Goal: Find specific page/section: Find specific page/section

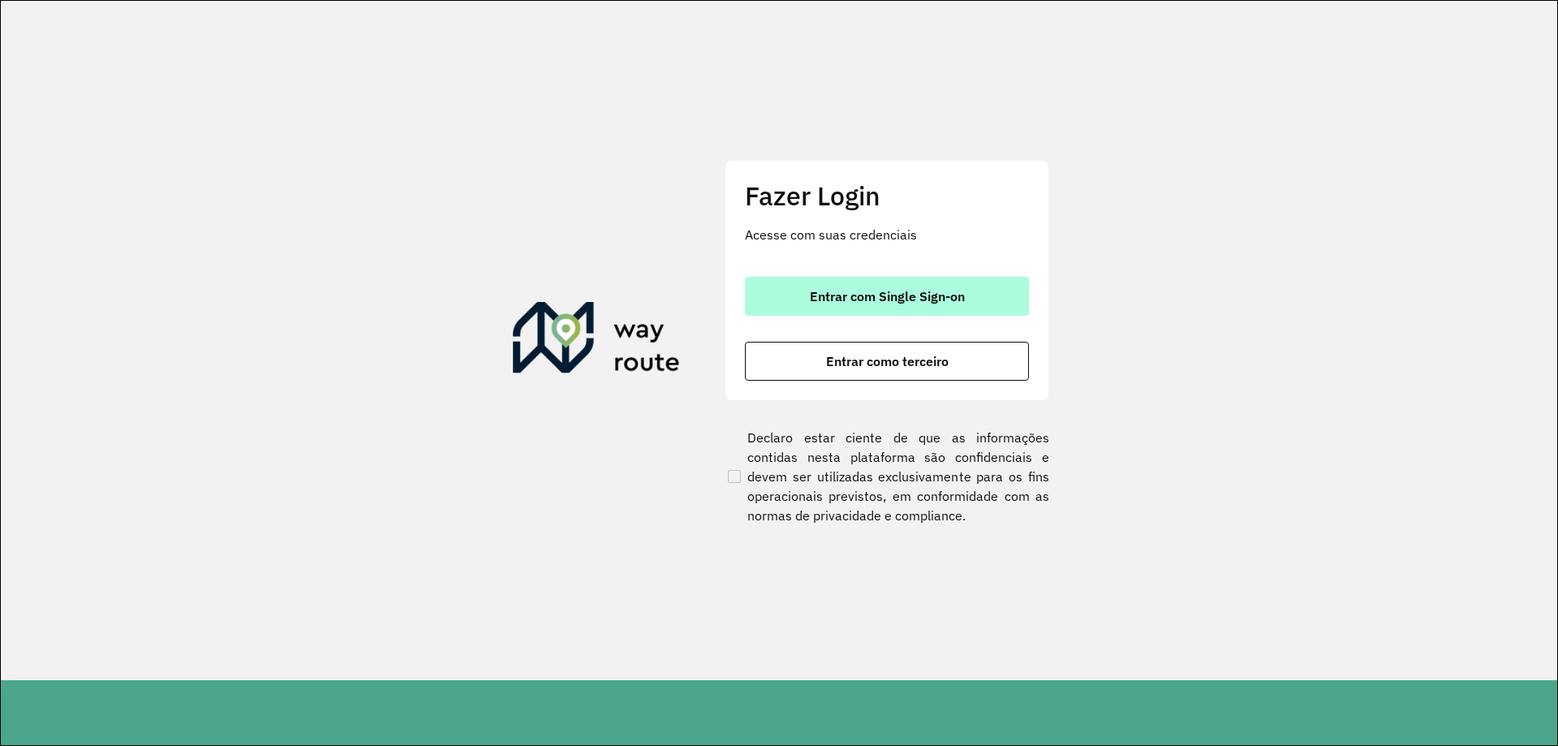
click at [827, 298] on span "Entrar com Single Sign-on" at bounding box center [887, 296] width 155 height 13
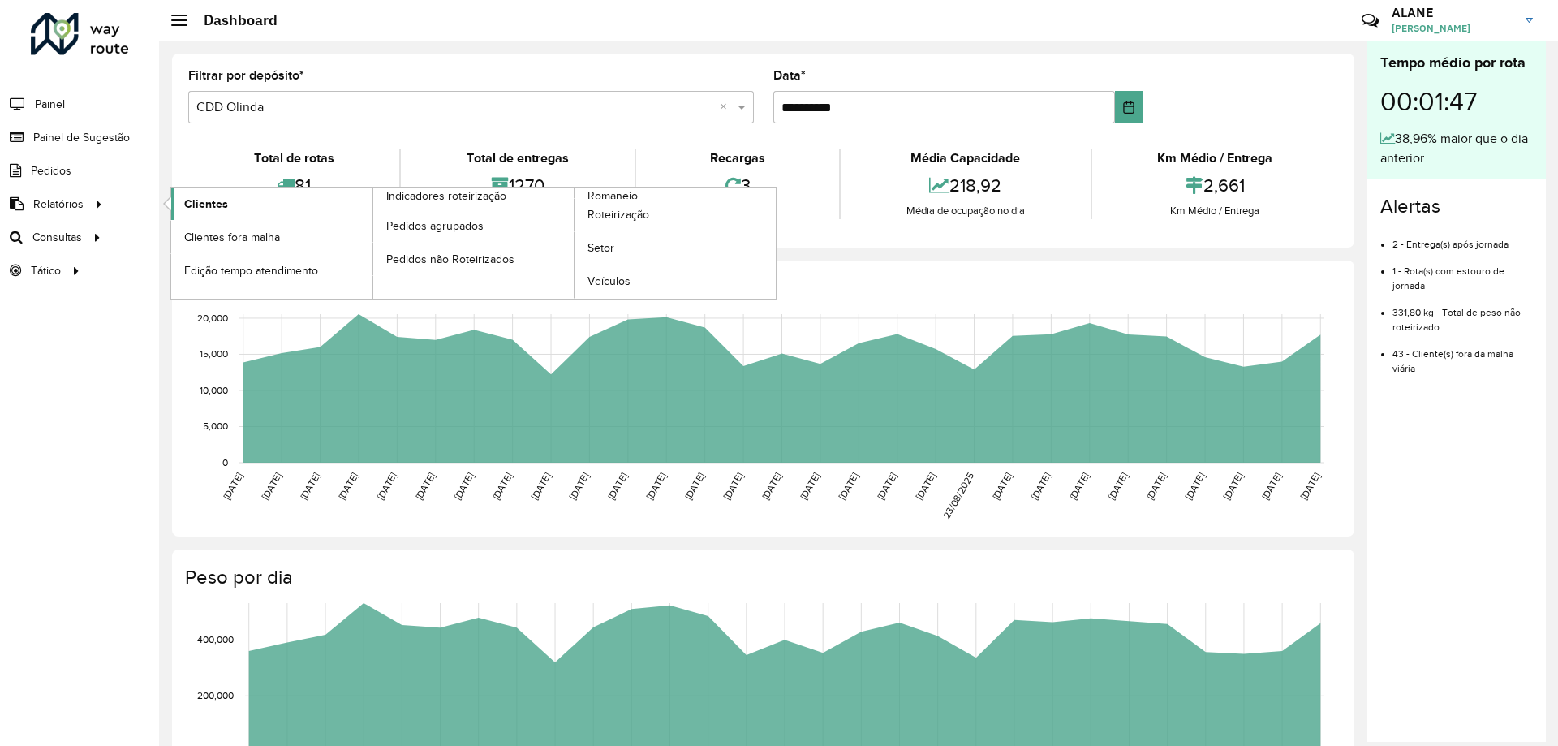
click at [266, 200] on link "Clientes" at bounding box center [271, 203] width 201 height 32
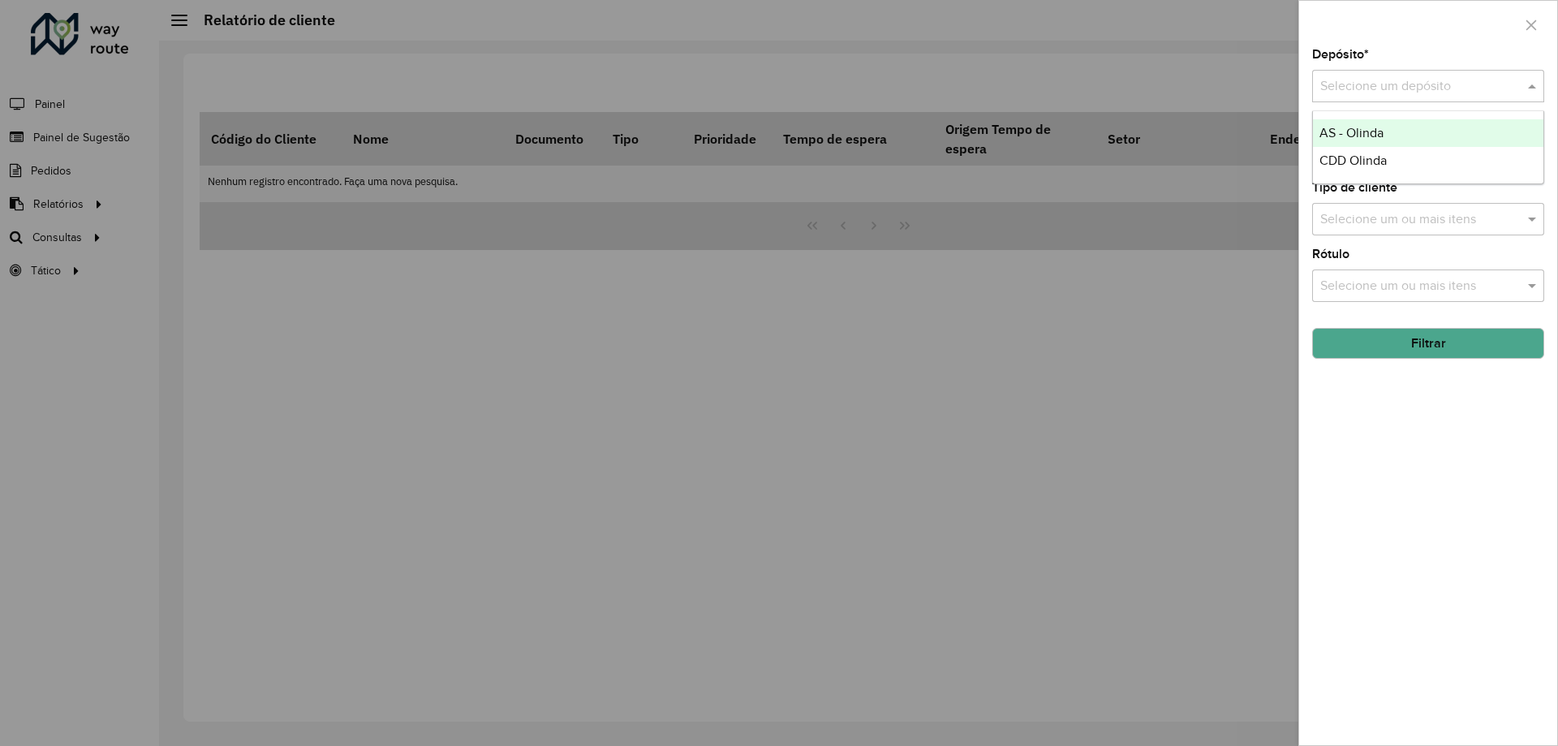
click at [1347, 78] on input "text" at bounding box center [1412, 86] width 183 height 19
click at [1346, 161] on span "CDD Olinda" at bounding box center [1353, 160] width 67 height 14
click at [1407, 342] on button "Filtrar" at bounding box center [1428, 343] width 232 height 31
